Goal: Task Accomplishment & Management: Use online tool/utility

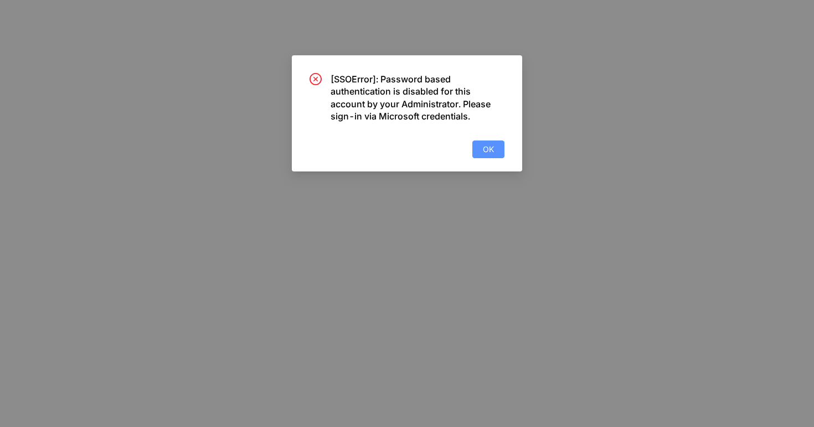
click at [501, 150] on button "OK" at bounding box center [488, 150] width 32 height 18
